Goal: Task Accomplishment & Management: Manage account settings

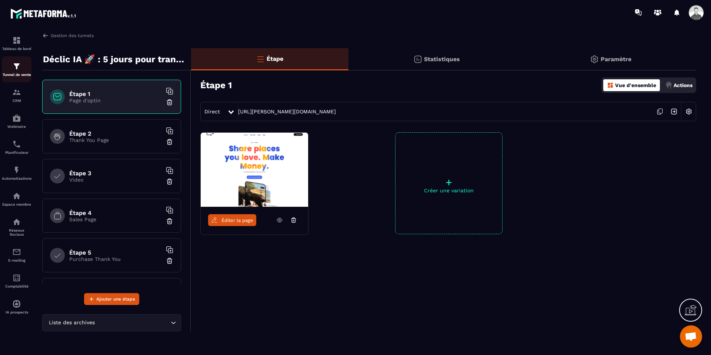
click at [14, 74] on p "Tunnel de vente" at bounding box center [17, 75] width 30 height 4
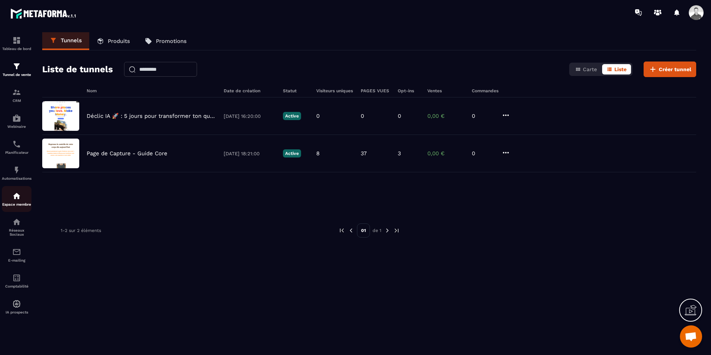
click at [19, 205] on p "Espace membre" at bounding box center [17, 204] width 30 height 4
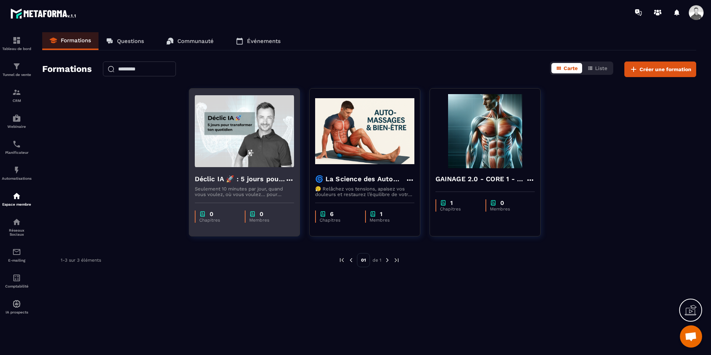
click at [288, 182] on icon at bounding box center [289, 180] width 9 height 9
click at [297, 196] on icon "button" at bounding box center [296, 195] width 7 height 7
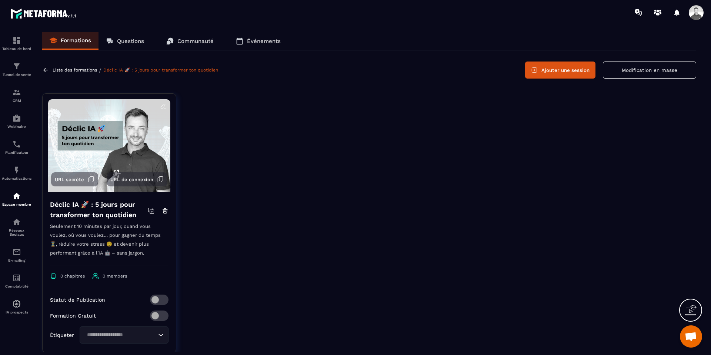
click at [163, 106] on icon at bounding box center [163, 106] width 7 height 7
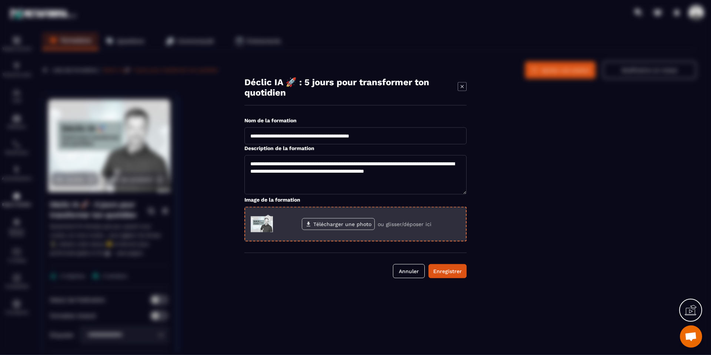
click at [312, 225] on label "Télécharger une photo" at bounding box center [338, 224] width 73 height 12
click at [0, 0] on input "Télécharger une photo" at bounding box center [0, 0] width 0 height 0
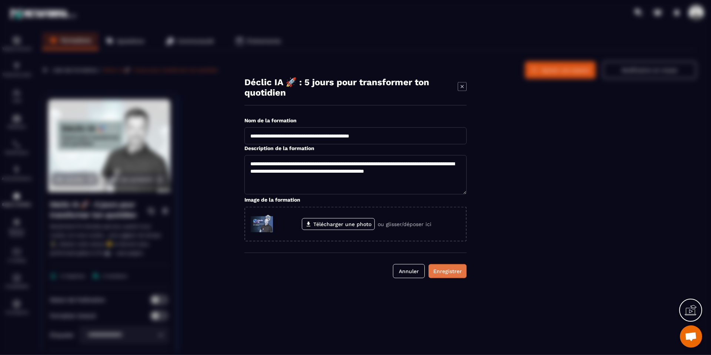
click at [450, 270] on div "Enregistrer" at bounding box center [447, 270] width 29 height 7
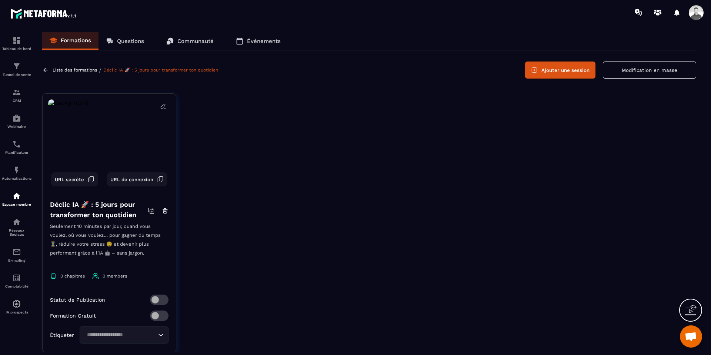
click at [163, 107] on icon at bounding box center [163, 106] width 7 height 7
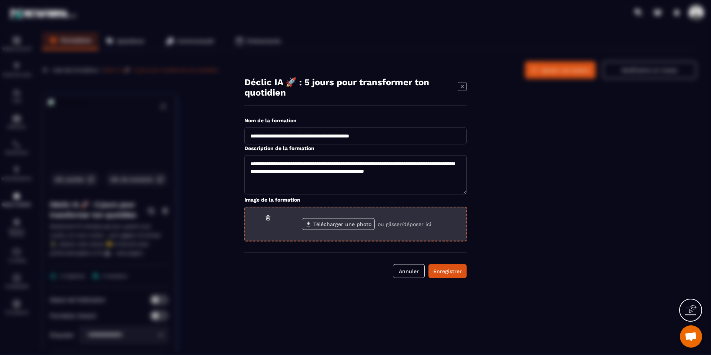
click at [320, 223] on label "Télécharger une photo" at bounding box center [338, 224] width 73 height 12
click at [0, 0] on input "Télécharger une photo" at bounding box center [0, 0] width 0 height 0
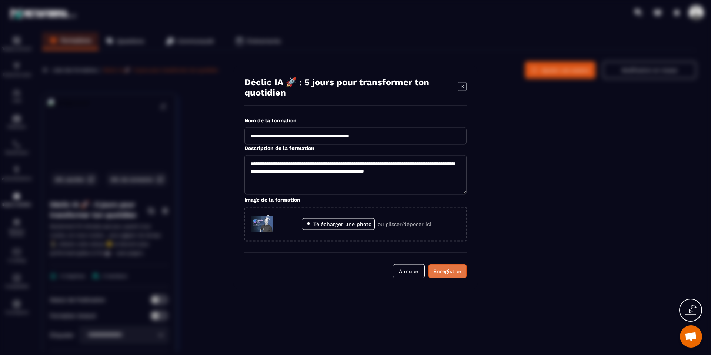
click at [452, 271] on div "Enregistrer" at bounding box center [447, 270] width 29 height 7
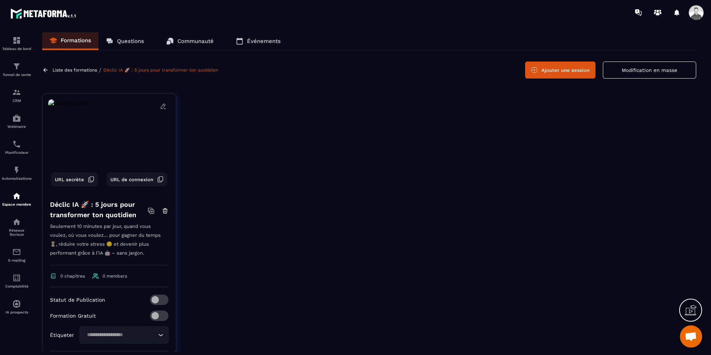
click at [164, 106] on icon at bounding box center [163, 106] width 4 height 5
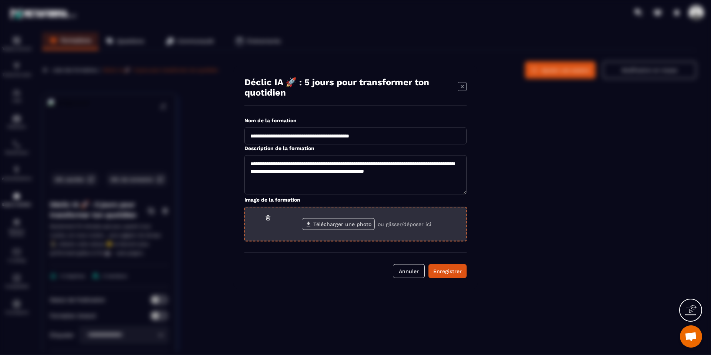
click at [334, 226] on label "Télécharger une photo" at bounding box center [338, 224] width 73 height 12
click at [0, 0] on input "Télécharger une photo" at bounding box center [0, 0] width 0 height 0
click at [352, 223] on label "Télécharger une photo" at bounding box center [338, 224] width 73 height 12
click at [0, 0] on input "Télécharger une photo" at bounding box center [0, 0] width 0 height 0
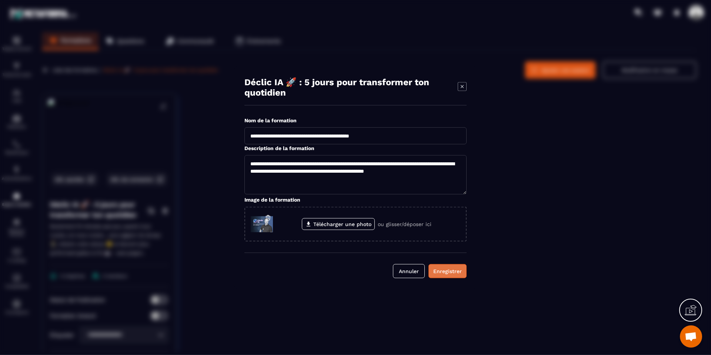
click at [449, 272] on div "Enregistrer" at bounding box center [447, 270] width 29 height 7
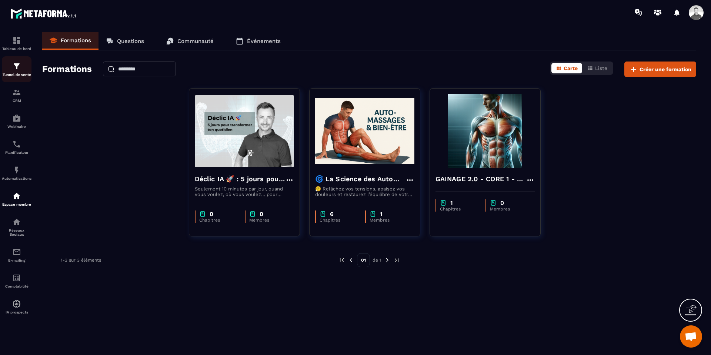
click at [15, 72] on div "Tunnel de vente" at bounding box center [17, 69] width 30 height 15
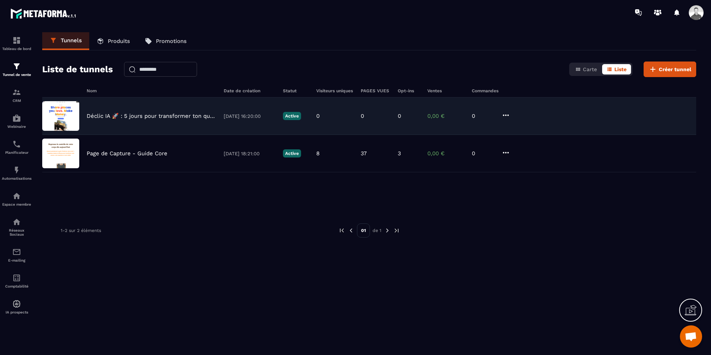
click at [100, 113] on p "Déclic IA 🚀 : 5 jours pour transformer ton quotidien" at bounding box center [152, 116] width 130 height 7
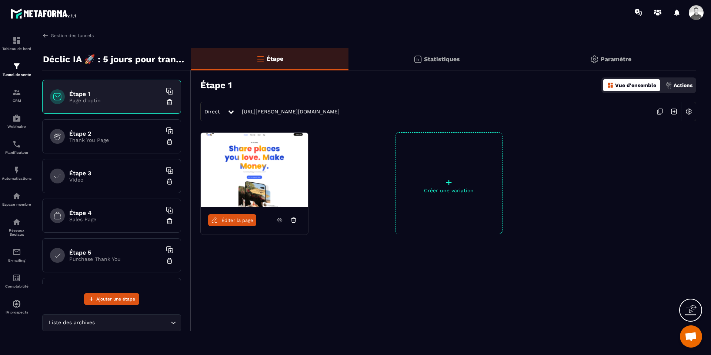
click at [301, 138] on img at bounding box center [254, 170] width 107 height 74
click at [245, 219] on span "Éditer la page" at bounding box center [238, 220] width 32 height 6
